Goal: Transaction & Acquisition: Purchase product/service

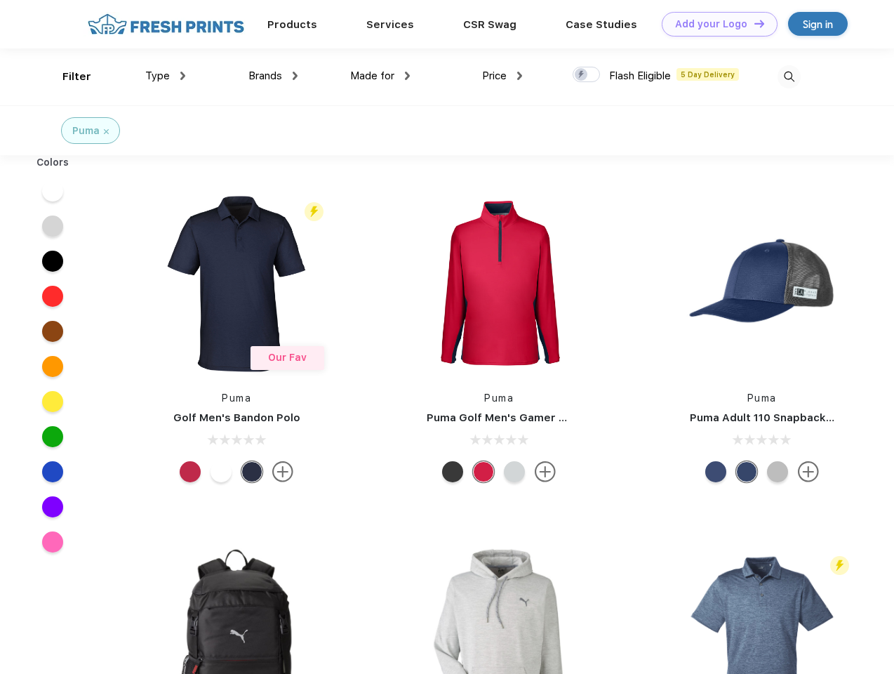
click at [715, 24] on link "Add your Logo Design Tool" at bounding box center [720, 24] width 116 height 25
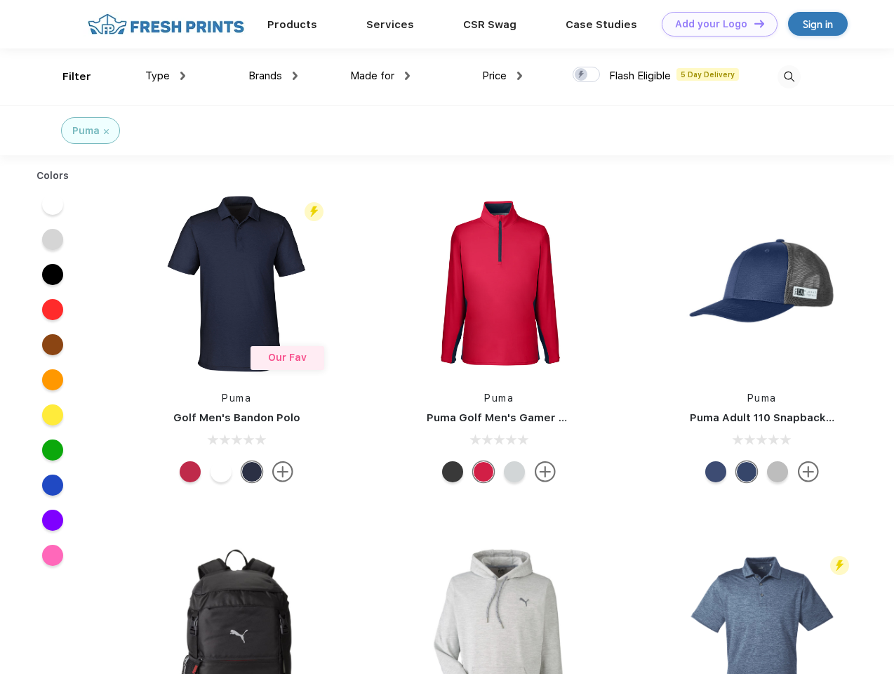
click at [0, 0] on div "Design Tool" at bounding box center [0, 0] width 0 height 0
click at [753, 23] on link "Add your Logo Design Tool" at bounding box center [720, 24] width 116 height 25
click at [67, 77] on div "Filter" at bounding box center [76, 77] width 29 height 16
click at [166, 76] on span "Type" at bounding box center [157, 76] width 25 height 13
click at [273, 76] on span "Brands" at bounding box center [266, 76] width 34 height 13
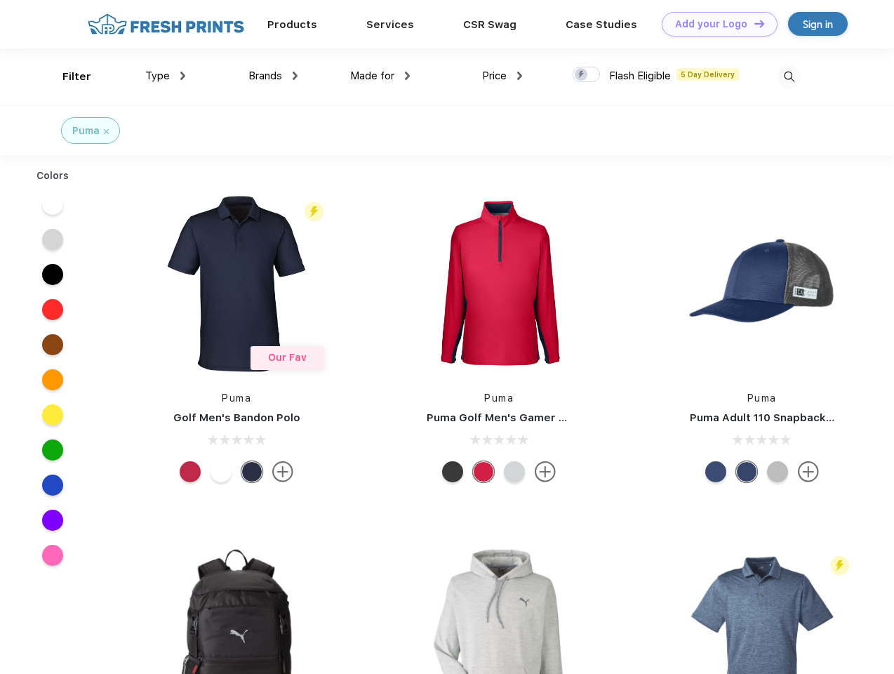
click at [381, 76] on span "Made for" at bounding box center [372, 76] width 44 height 13
click at [503, 76] on span "Price" at bounding box center [494, 76] width 25 height 13
click at [587, 75] on div at bounding box center [586, 74] width 27 height 15
click at [582, 75] on input "checkbox" at bounding box center [577, 70] width 9 height 9
click at [789, 77] on img at bounding box center [789, 76] width 23 height 23
